Goal: Feedback & Contribution: Leave review/rating

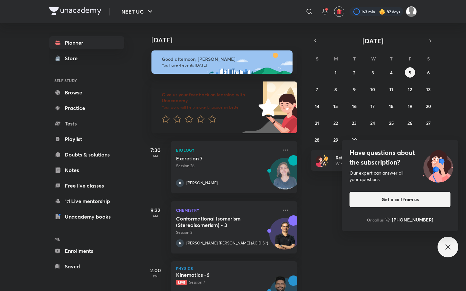
scroll to position [93, 0]
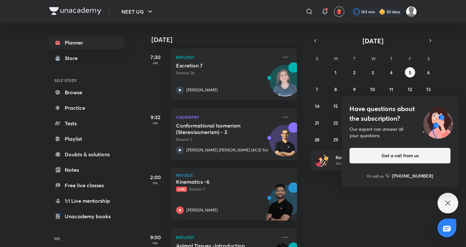
scroll to position [136, 0]
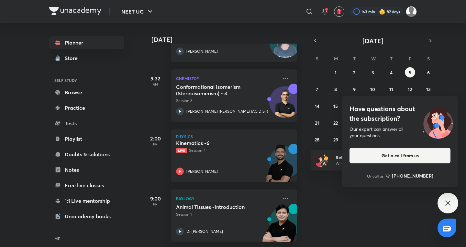
click at [448, 200] on icon at bounding box center [448, 204] width 8 height 8
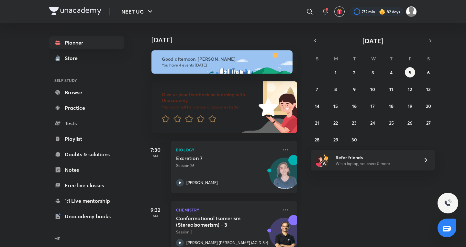
scroll to position [136, 0]
